Goal: Information Seeking & Learning: Learn about a topic

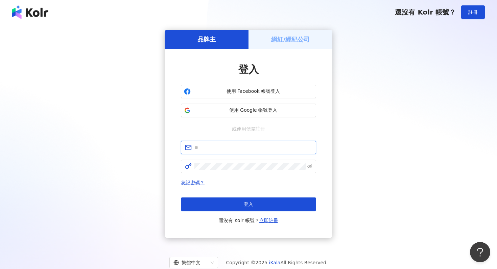
click at [209, 145] on input "text" at bounding box center [253, 147] width 118 height 7
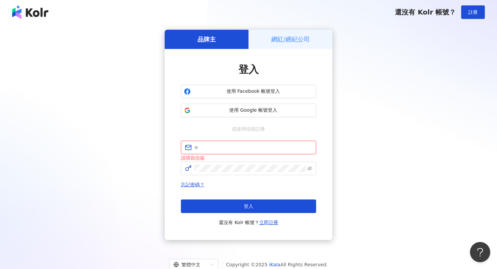
type input "**********"
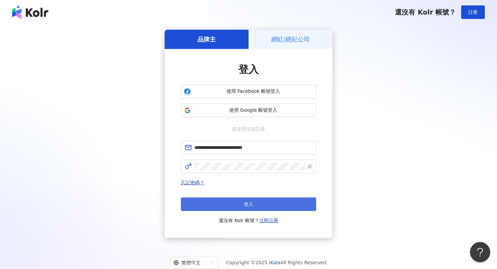
click at [252, 201] on button "登入" at bounding box center [248, 205] width 135 height 14
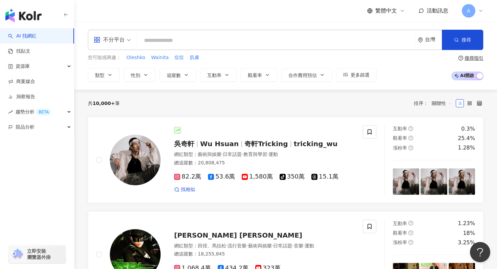
click at [161, 45] on input "search" at bounding box center [276, 40] width 272 height 13
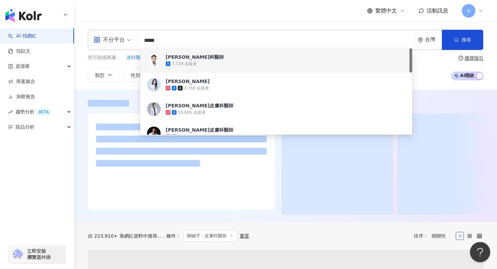
type input "*****"
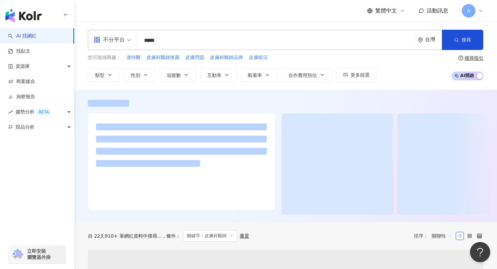
click at [462, 98] on div at bounding box center [285, 156] width 423 height 133
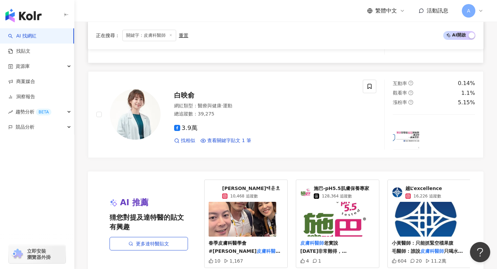
scroll to position [1388, 0]
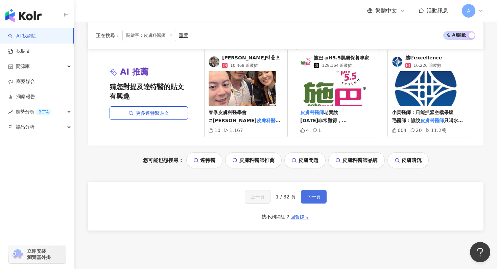
click at [316, 197] on button "下一頁" at bounding box center [314, 197] width 26 height 14
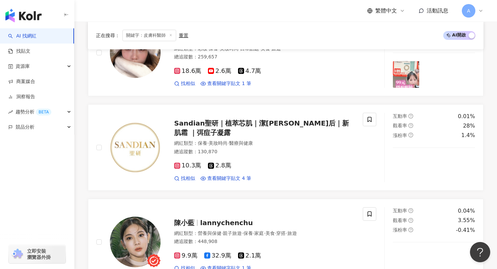
scroll to position [830, 0]
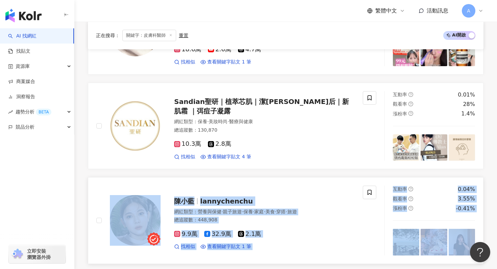
click at [175, 232] on rect at bounding box center [177, 234] width 5 height 5
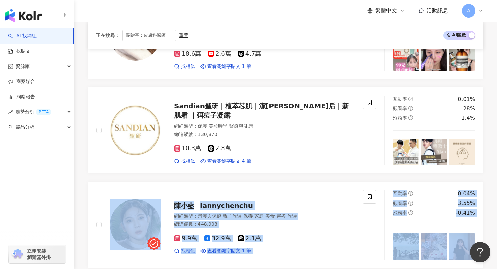
scroll to position [945, 0]
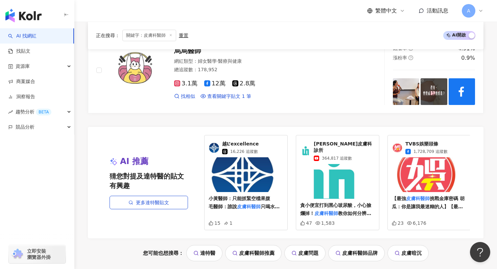
scroll to position [1425, 0]
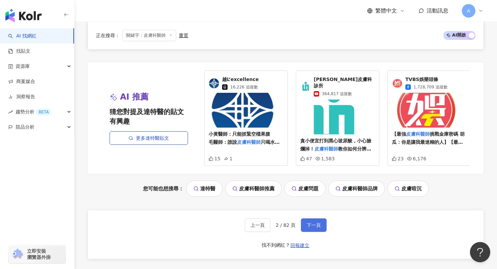
click at [319, 223] on span "下一頁" at bounding box center [314, 225] width 14 height 5
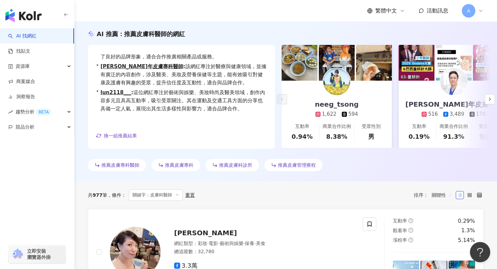
scroll to position [48, 0]
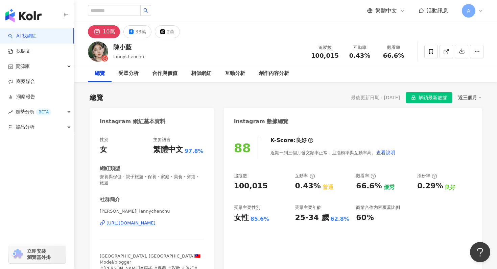
click at [104, 28] on div "10萬" at bounding box center [109, 31] width 12 height 9
click at [97, 54] on img at bounding box center [98, 52] width 20 height 20
click at [120, 47] on div "陳小藍" at bounding box center [128, 47] width 31 height 8
click at [108, 33] on div "10萬" at bounding box center [109, 31] width 12 height 9
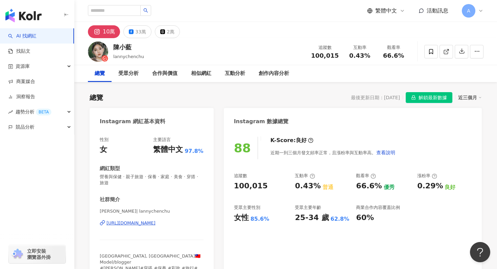
click at [108, 33] on div "10萬" at bounding box center [109, 31] width 12 height 9
